Goal: Task Accomplishment & Management: Manage account settings

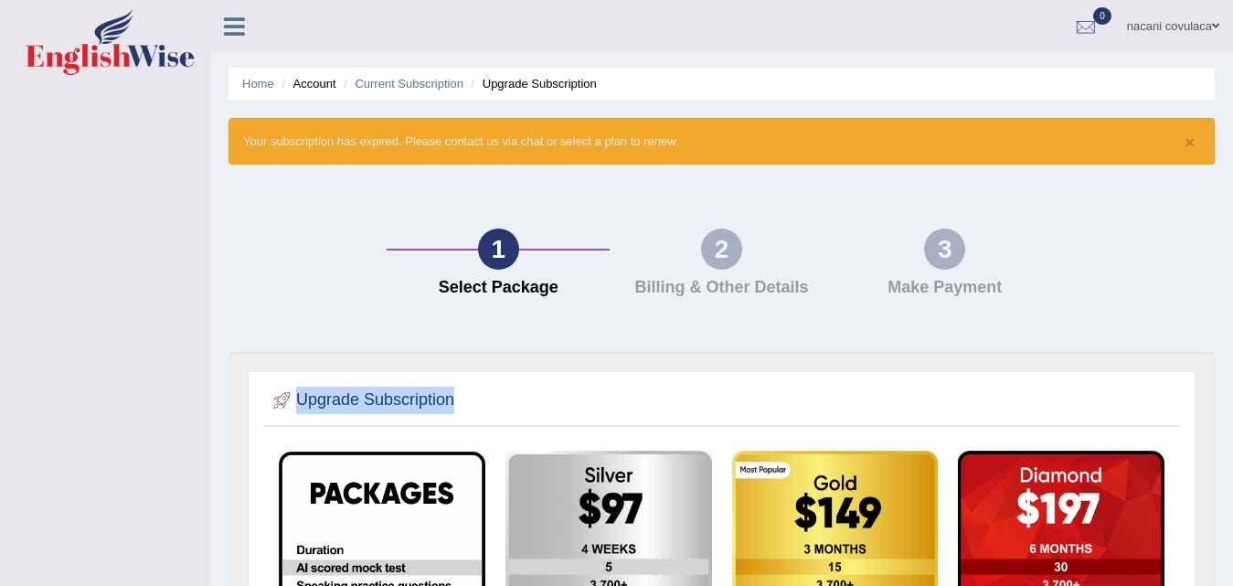
drag, startPoint x: 163, startPoint y: 346, endPoint x: 340, endPoint y: 377, distance: 180.1
click at [343, 377] on div "Toggle navigation nacani covulaca Toggle navigation Username: nacani Access Typ…" at bounding box center [616, 524] width 1233 height 1049
click at [1191, 141] on button "×" at bounding box center [1190, 142] width 11 height 19
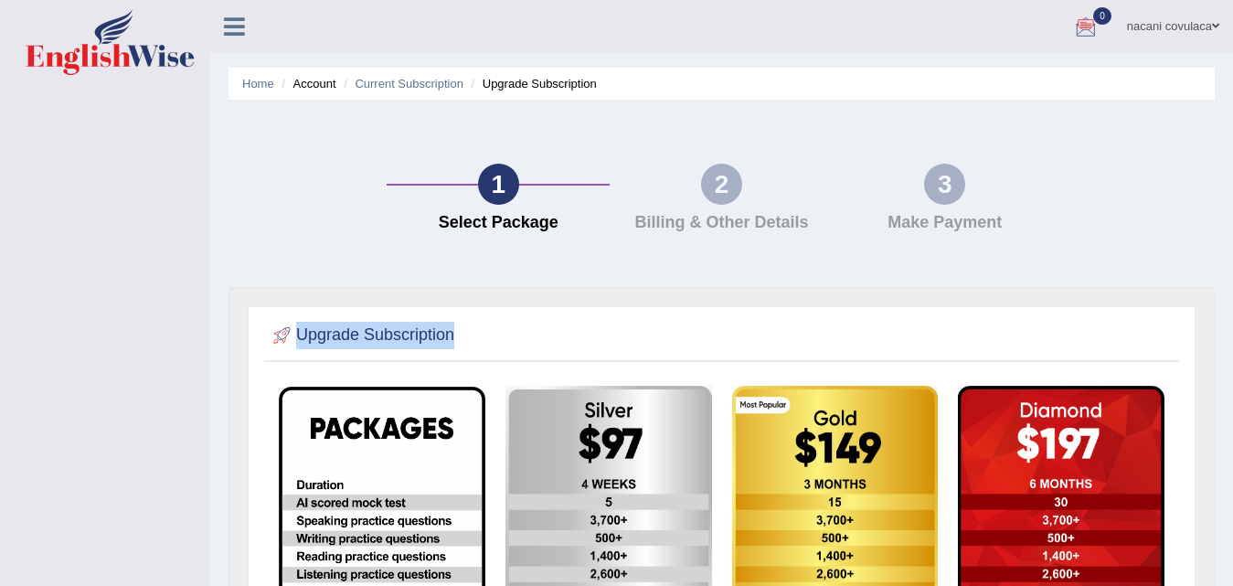
click at [1205, 24] on link "nacani covulaca" at bounding box center [1174, 24] width 120 height 48
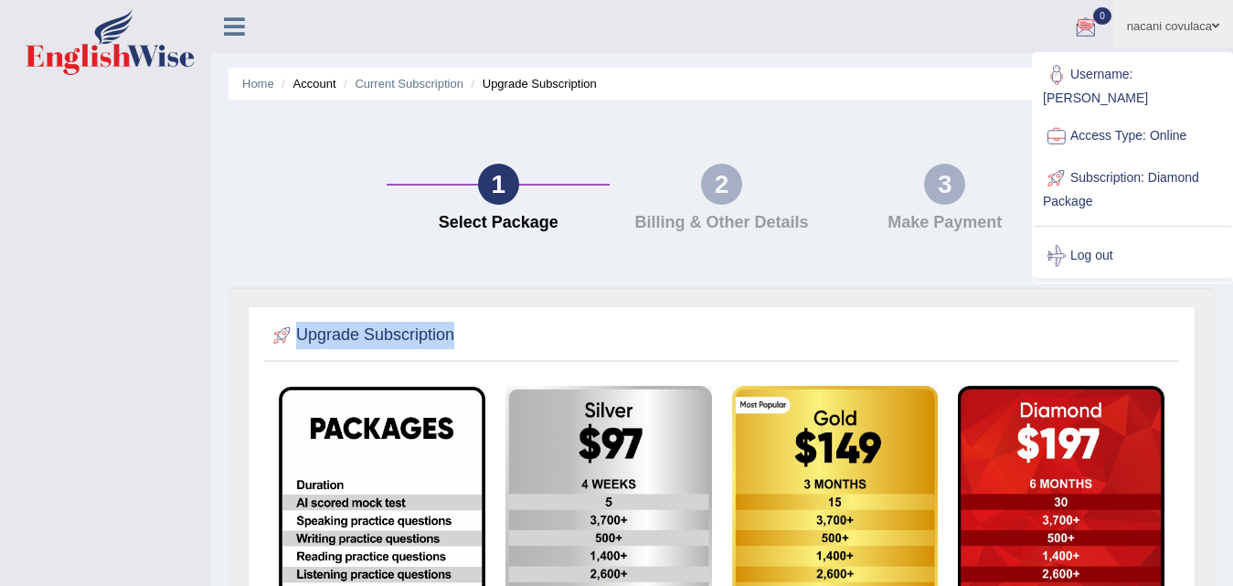
click at [1121, 115] on link "Access Type: Online" at bounding box center [1132, 136] width 197 height 42
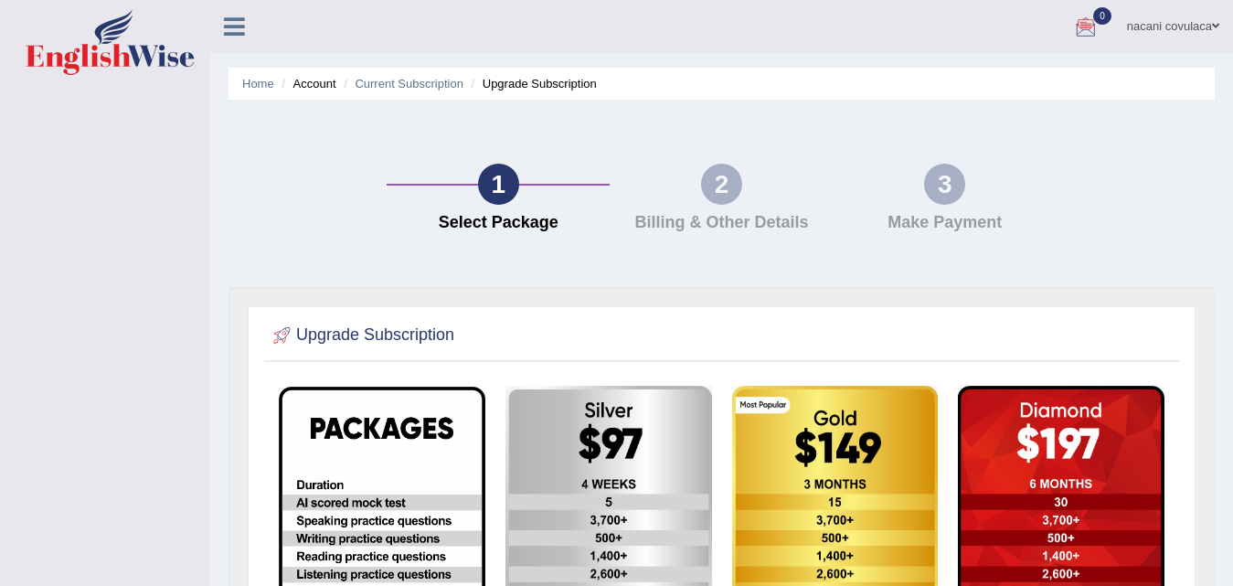
click at [238, 27] on icon at bounding box center [234, 27] width 21 height 24
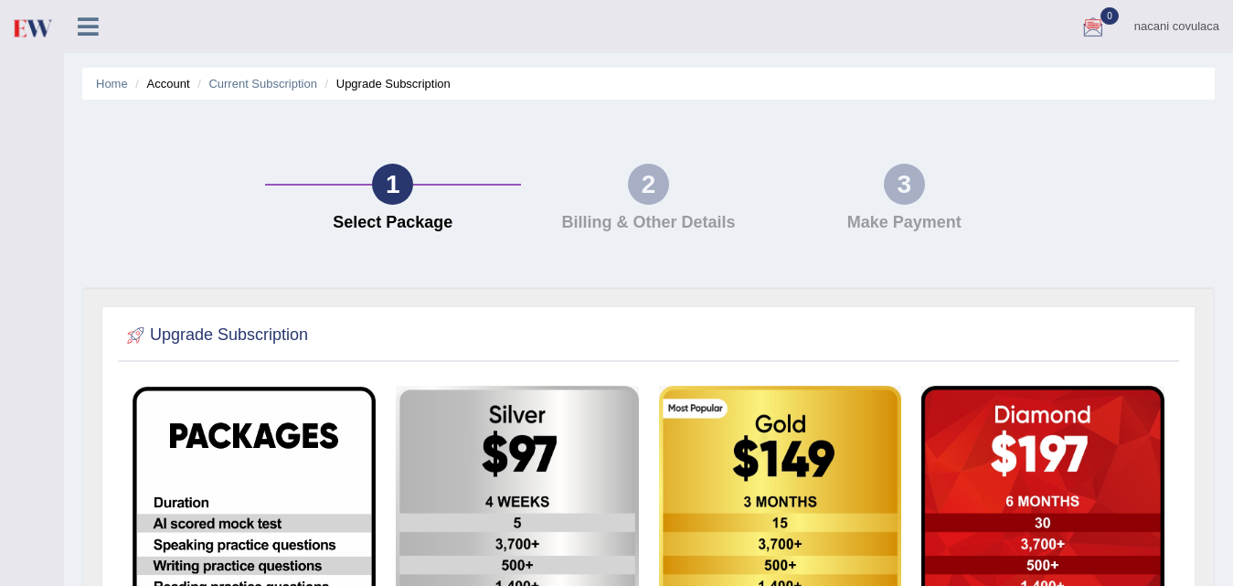
click at [168, 91] on li "Account" at bounding box center [160, 83] width 59 height 17
click at [167, 87] on li "Account" at bounding box center [160, 83] width 59 height 17
click at [209, 89] on link "Current Subscription" at bounding box center [262, 84] width 109 height 14
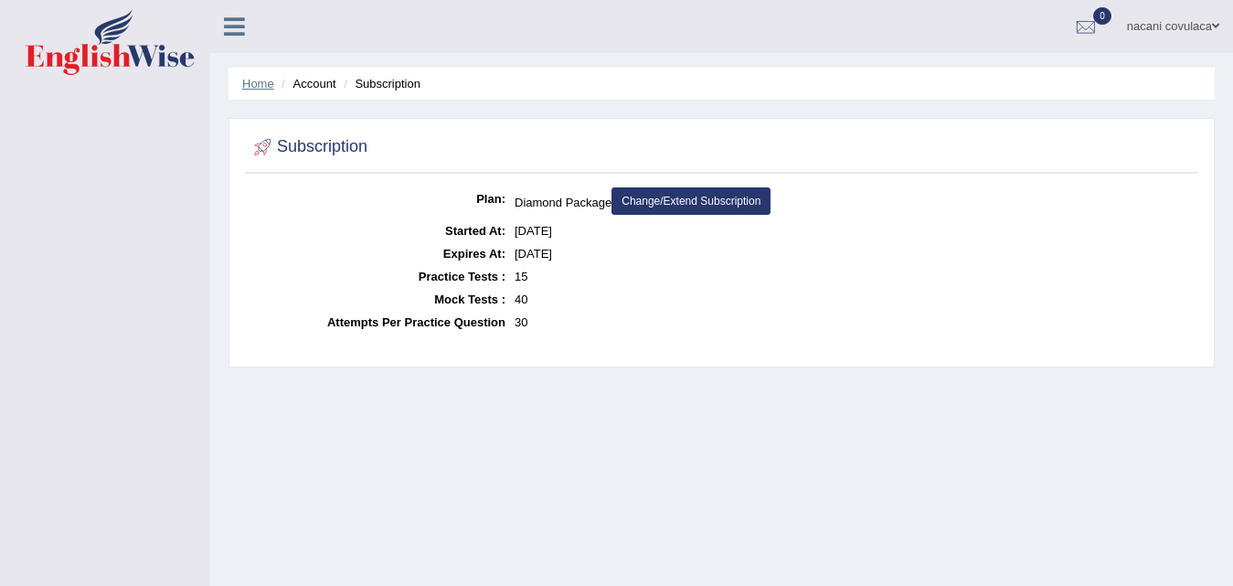
click at [257, 81] on link "Home" at bounding box center [258, 84] width 32 height 14
click at [267, 87] on link "Home" at bounding box center [258, 84] width 32 height 14
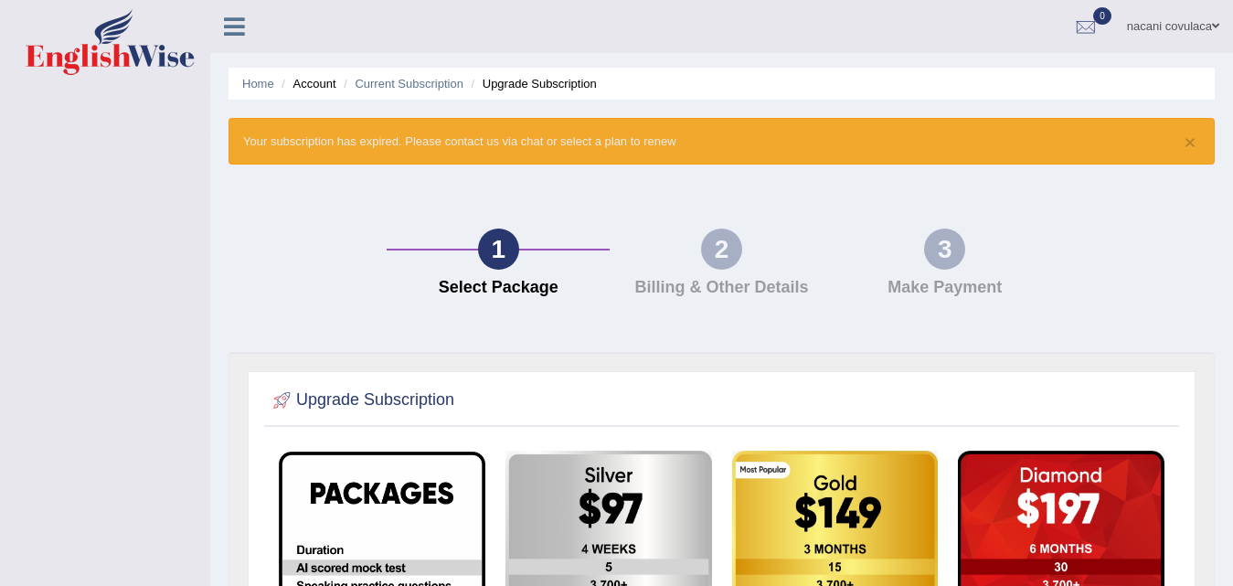
click at [286, 95] on ul "Home Account Current Subscription Upgrade Subscription" at bounding box center [722, 84] width 987 height 32
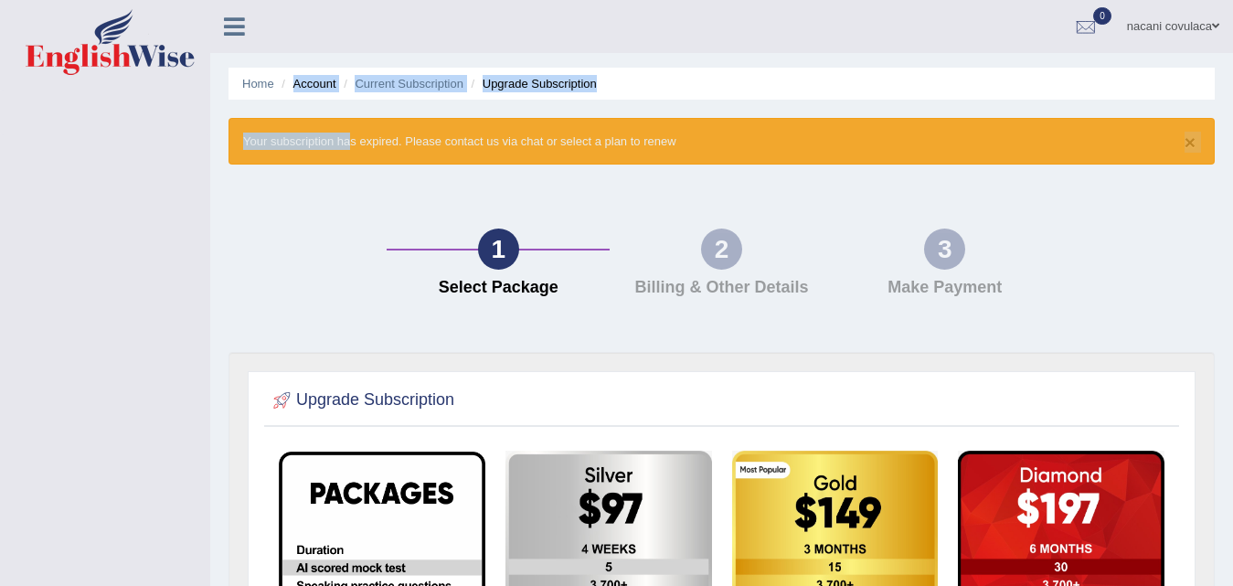
drag, startPoint x: 290, startPoint y: 92, endPoint x: 342, endPoint y: 165, distance: 89.8
click at [342, 165] on div "Home Account Current Subscription Upgrade Subscription × Your subscription has …" at bounding box center [721, 497] width 1023 height 994
click at [351, 143] on div "× Your subscription has expired. Please contact us via chat or select a plan to…" at bounding box center [722, 141] width 987 height 47
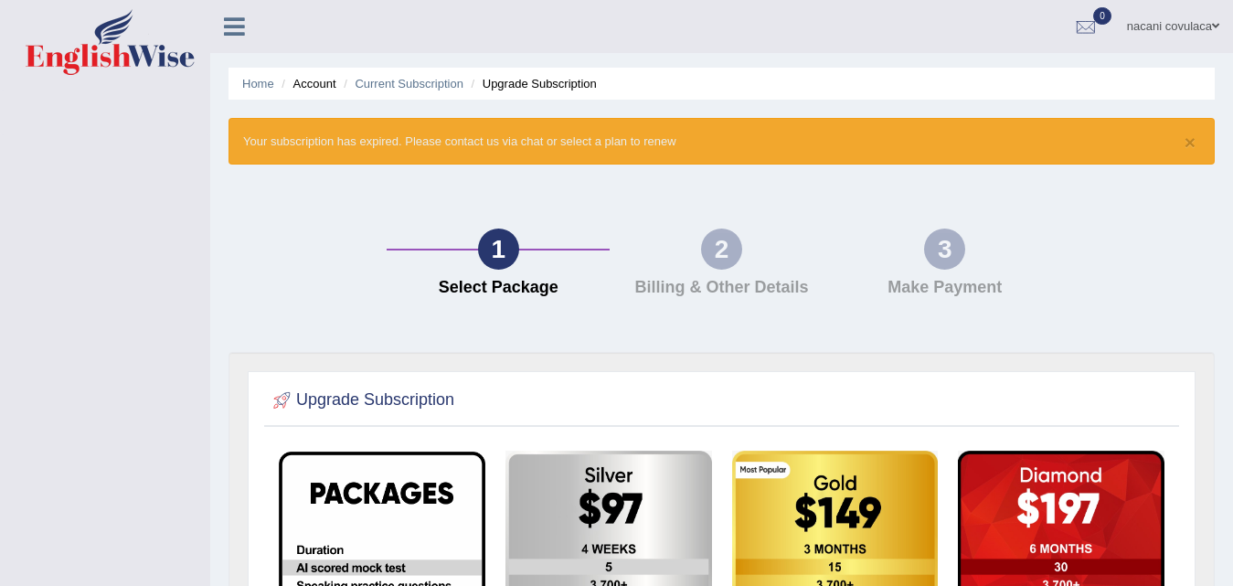
click at [28, 13] on img at bounding box center [110, 42] width 169 height 66
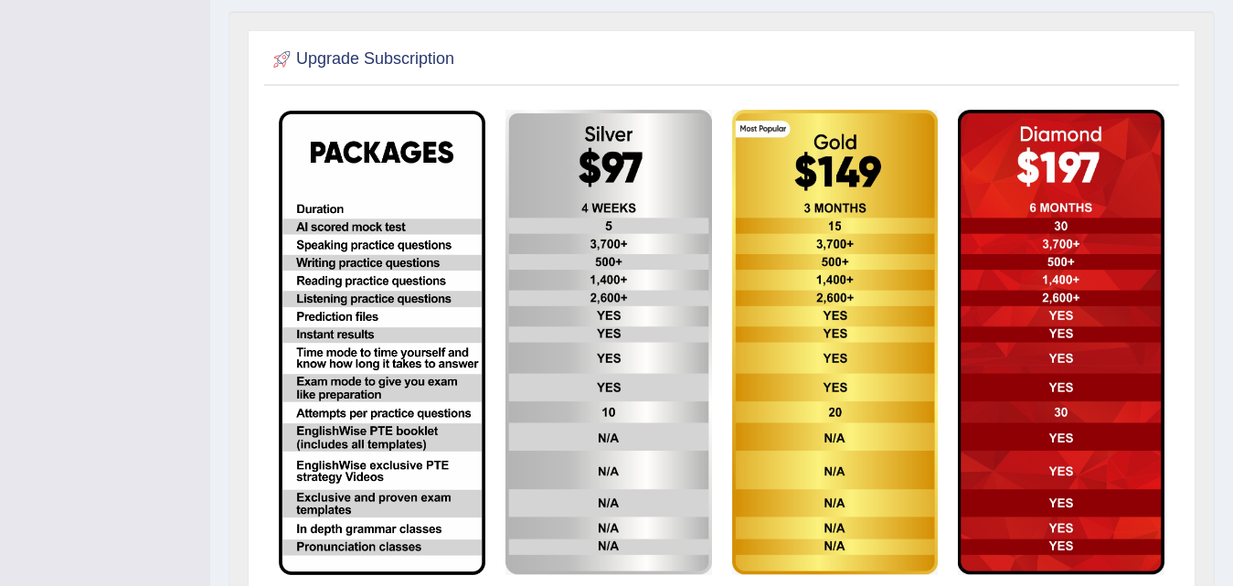
scroll to position [378, 0]
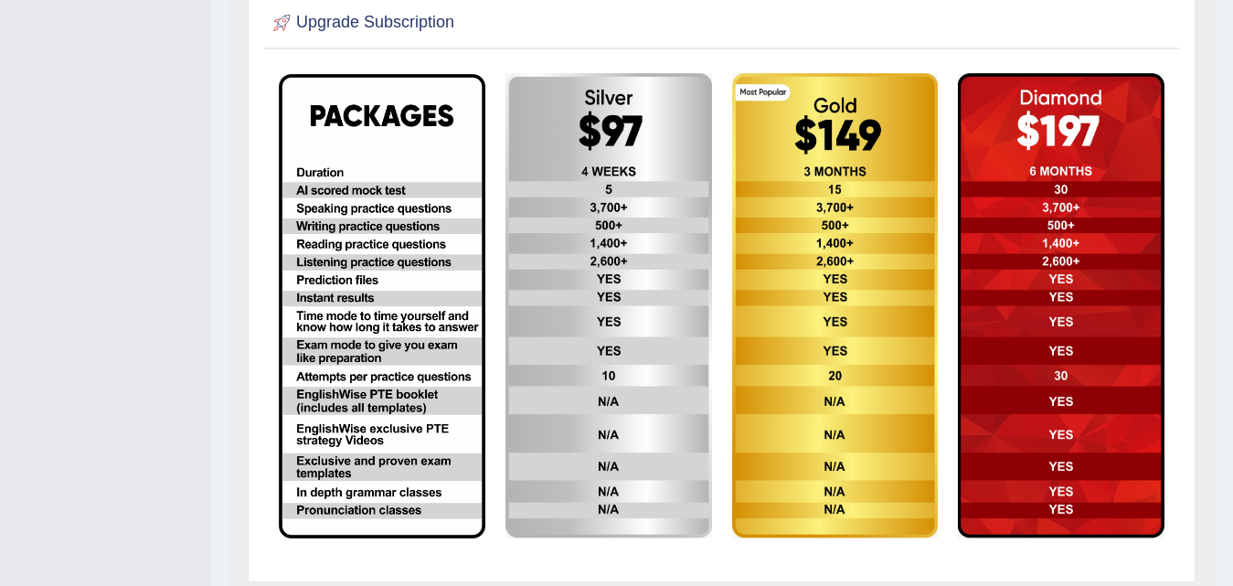
click at [350, 442] on img at bounding box center [382, 306] width 207 height 464
